Goal: Find specific page/section

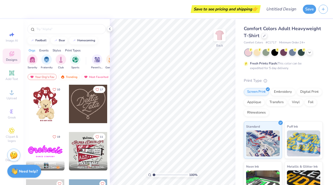
scroll to position [190, 0]
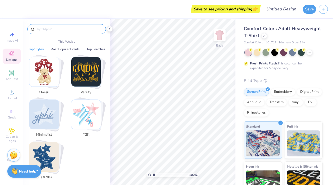
click at [61, 31] on input "text" at bounding box center [69, 29] width 67 height 5
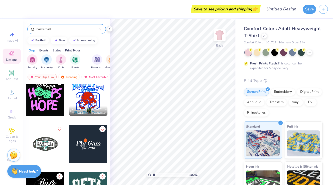
scroll to position [386, 0]
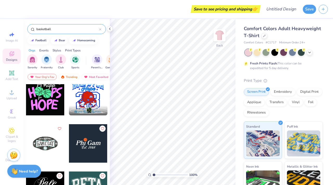
click at [55, 29] on input "basketball" at bounding box center [67, 29] width 63 height 5
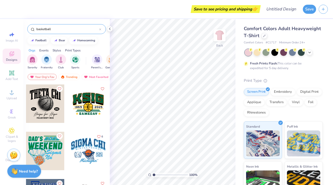
click at [55, 29] on input "basketball" at bounding box center [67, 29] width 63 height 5
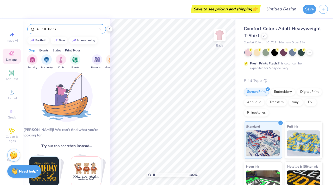
scroll to position [9, 0]
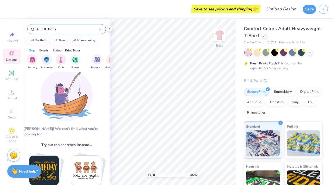
click at [50, 30] on input "AEPHI Hoops" at bounding box center [67, 29] width 63 height 5
type input "AEPHI Basketball"
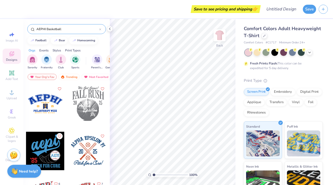
scroll to position [116, 0]
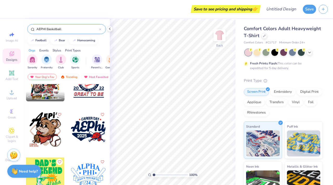
click at [101, 30] on icon at bounding box center [100, 30] width 2 height 2
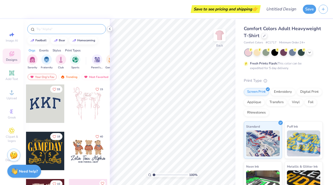
click at [111, 28] on icon at bounding box center [110, 29] width 4 height 4
